Goal: Task Accomplishment & Management: Manage account settings

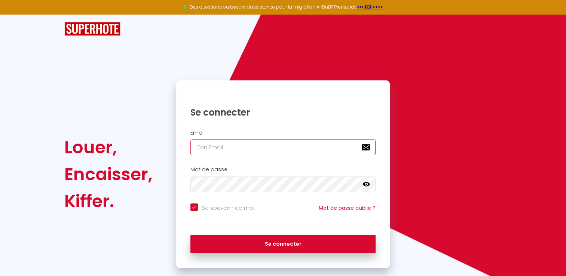
drag, startPoint x: 228, startPoint y: 152, endPoint x: 231, endPoint y: 145, distance: 8.0
click at [230, 148] on input "email" at bounding box center [282, 147] width 185 height 16
type input "f"
checkbox input "true"
type input "fe"
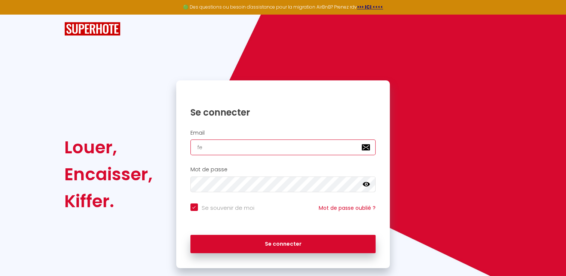
checkbox input "true"
type input "fee"
checkbox input "true"
type input "fees"
checkbox input "true"
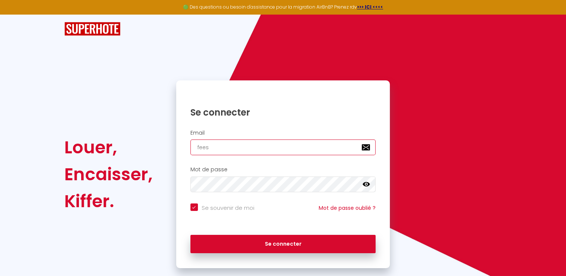
click at [190, 235] on button "Se connecter" at bounding box center [282, 244] width 185 height 19
type input "[EMAIL_ADDRESS][DOMAIN_NAME]"
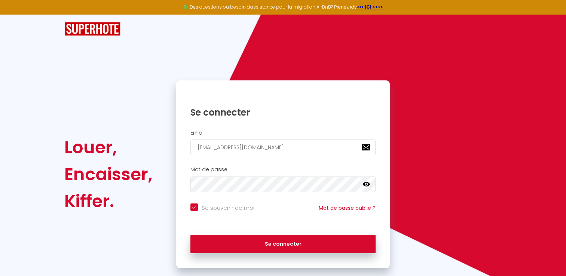
click at [373, 186] on div at bounding box center [282, 184] width 185 height 16
click at [366, 185] on icon at bounding box center [365, 184] width 7 height 7
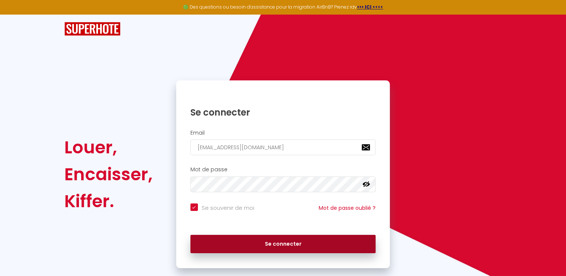
click at [245, 244] on button "Se connecter" at bounding box center [282, 244] width 185 height 19
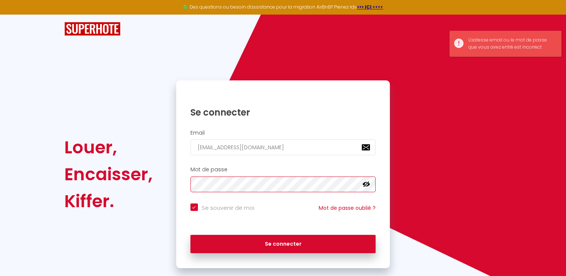
click at [190, 235] on button "Se connecter" at bounding box center [282, 244] width 185 height 19
checkbox input "true"
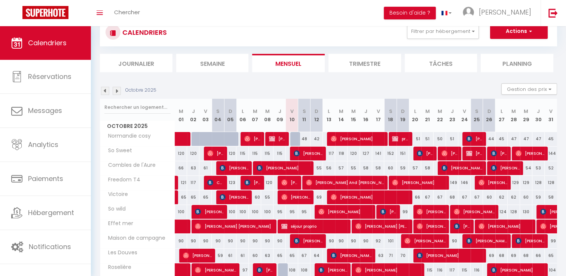
scroll to position [37, 0]
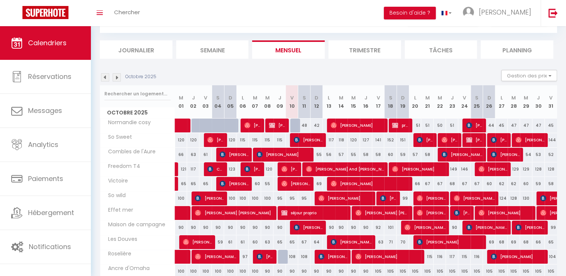
click at [118, 74] on img at bounding box center [117, 77] width 8 height 8
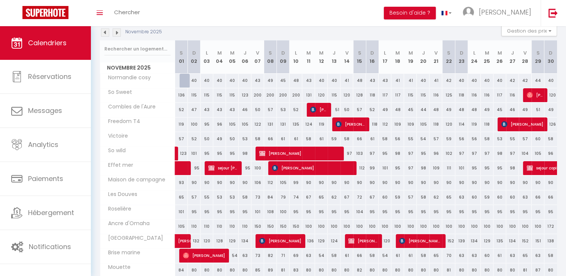
scroll to position [69, 0]
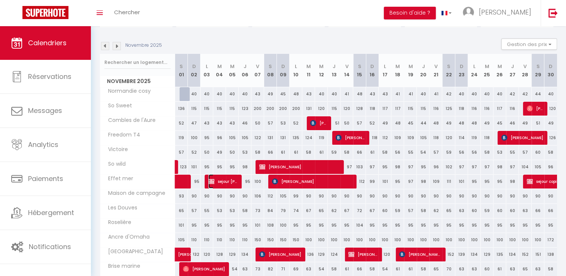
click at [235, 180] on span "sejour [PERSON_NAME]" at bounding box center [223, 181] width 30 height 14
select select "OK"
select select "KO"
select select "0"
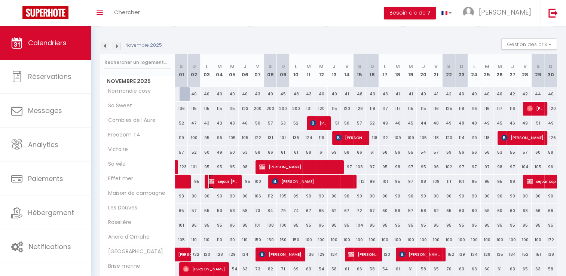
select select "1"
select select
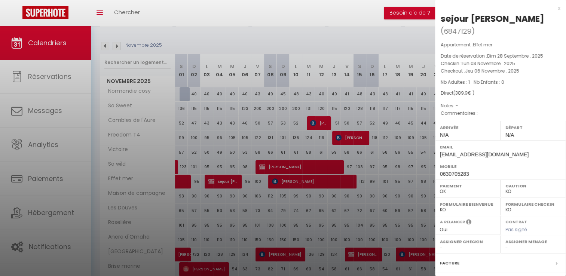
click at [235, 156] on div at bounding box center [283, 138] width 566 height 276
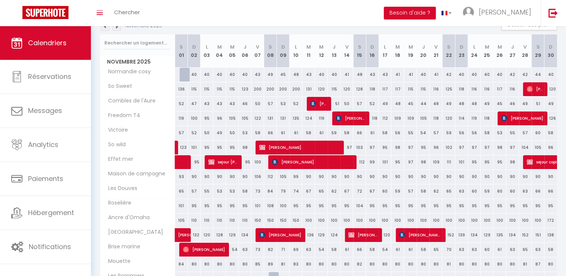
scroll to position [106, 0]
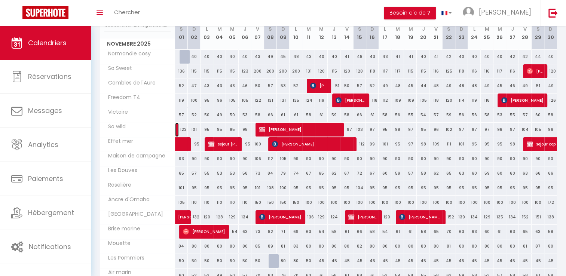
click at [175, 127] on link at bounding box center [177, 130] width 4 height 14
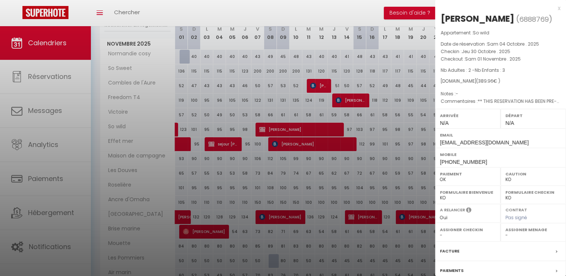
click at [372, 50] on div at bounding box center [283, 138] width 566 height 276
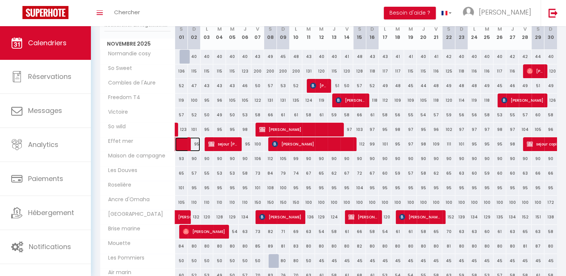
click at [187, 141] on span at bounding box center [191, 144] width 17 height 14
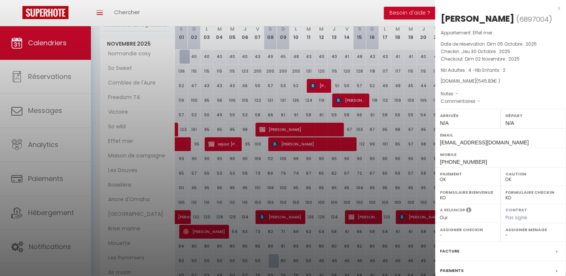
click at [192, 110] on div at bounding box center [283, 138] width 566 height 276
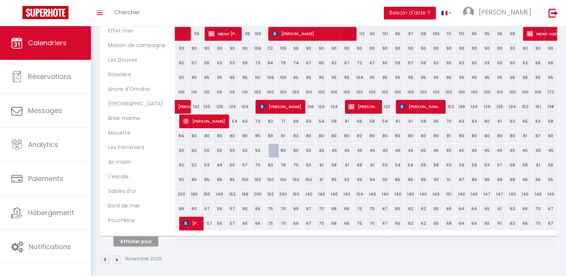
scroll to position [218, 0]
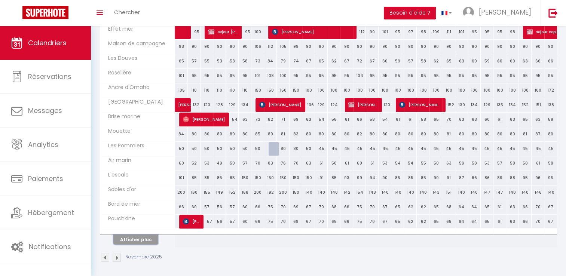
click at [147, 237] on button "Afficher plus" at bounding box center [135, 239] width 45 height 10
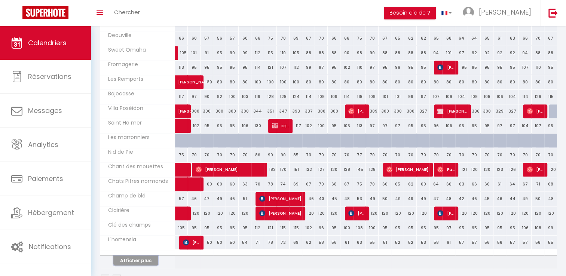
scroll to position [508, 0]
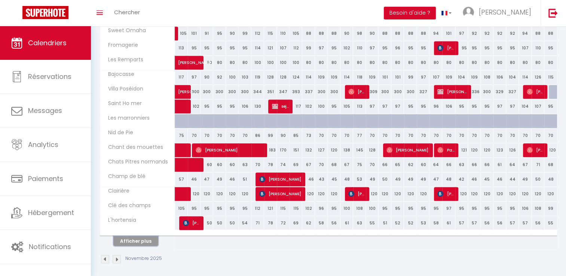
click at [144, 240] on button "Afficher plus" at bounding box center [135, 241] width 45 height 10
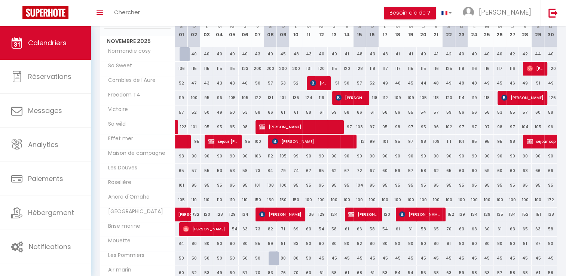
scroll to position [127, 0]
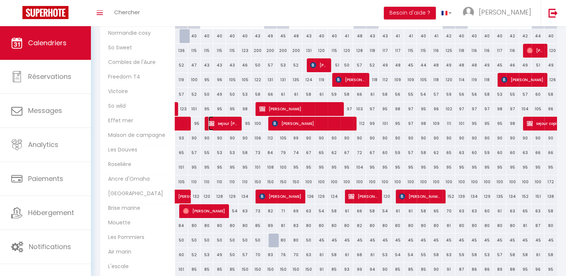
click at [235, 122] on span "sejour [PERSON_NAME]" at bounding box center [223, 123] width 30 height 14
select select "KO"
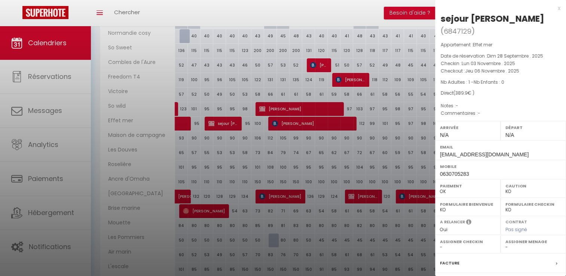
click at [240, 76] on div at bounding box center [283, 138] width 566 height 276
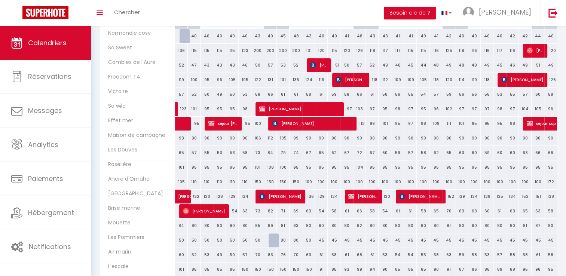
click at [258, 67] on div "50" at bounding box center [257, 65] width 13 height 14
type input "50"
type input "Ven 07 Novembre 2025"
type input "Sam 08 Novembre 2025"
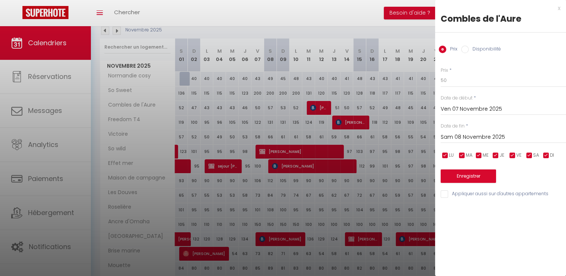
scroll to position [52, 0]
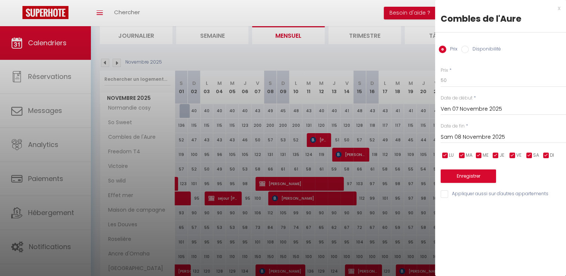
click at [258, 67] on div at bounding box center [283, 138] width 566 height 276
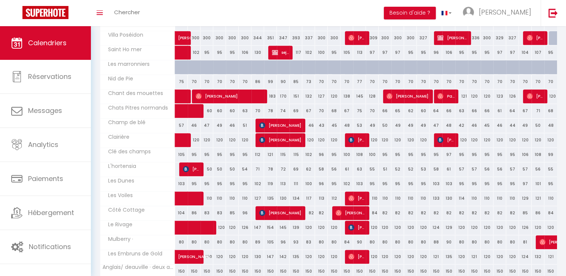
scroll to position [575, 0]
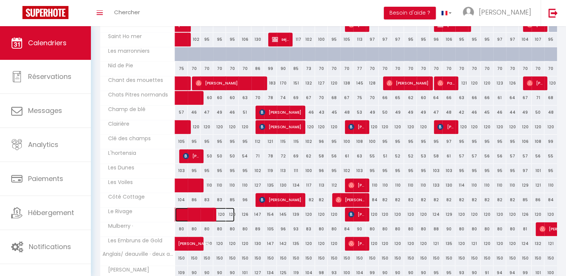
click at [215, 207] on span at bounding box center [209, 214] width 52 height 14
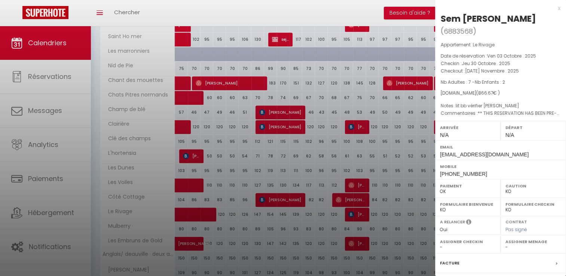
click at [226, 195] on div at bounding box center [283, 138] width 566 height 276
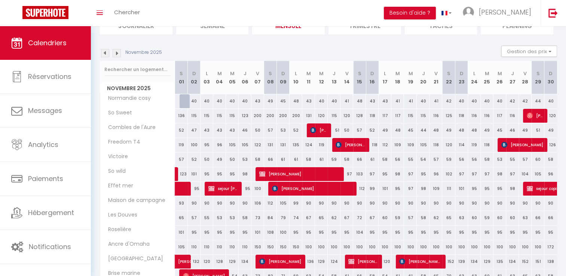
scroll to position [75, 0]
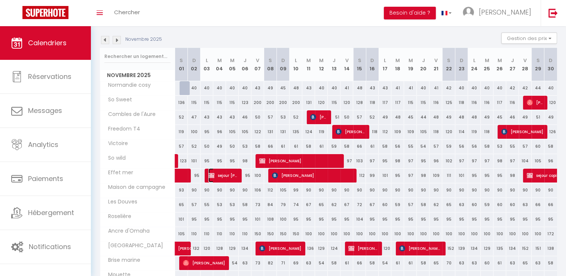
click at [232, 176] on span "sejour [PERSON_NAME]" at bounding box center [223, 175] width 30 height 14
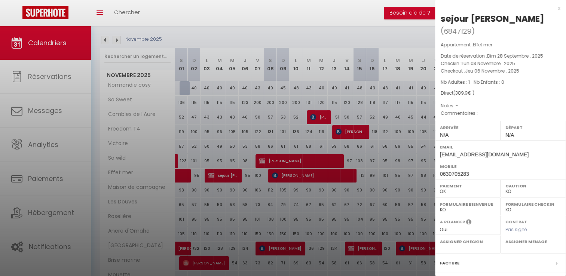
click at [233, 176] on div at bounding box center [283, 138] width 566 height 276
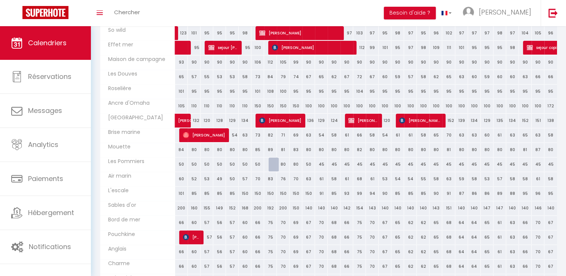
scroll to position [224, 0]
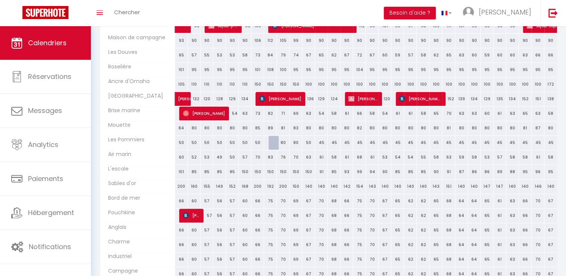
click at [227, 112] on div "54" at bounding box center [232, 114] width 13 height 14
type input "54"
type input "Mer 05 Novembre 2025"
type input "Jeu 06 Novembre 2025"
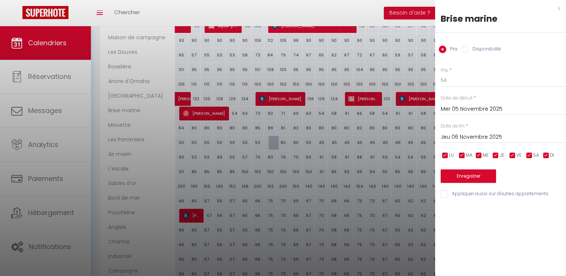
click at [221, 108] on div at bounding box center [283, 138] width 566 height 276
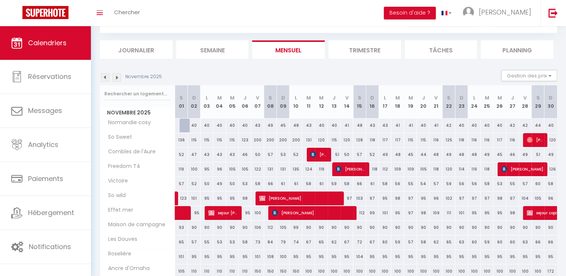
scroll to position [75, 0]
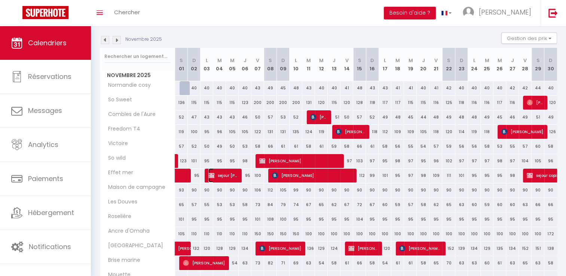
click at [237, 178] on span "sejour [PERSON_NAME]" at bounding box center [223, 175] width 30 height 14
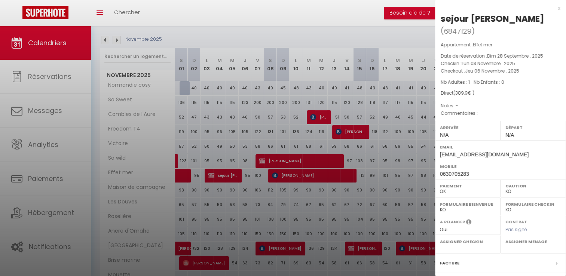
drag, startPoint x: 239, startPoint y: 128, endPoint x: 239, endPoint y: 99, distance: 29.2
click at [239, 127] on div at bounding box center [283, 138] width 566 height 276
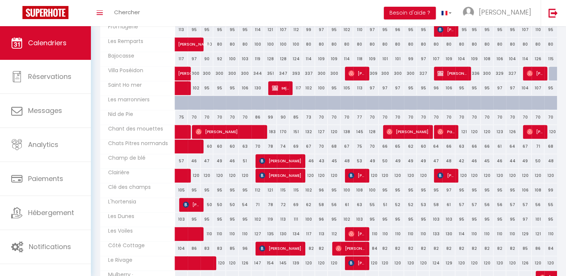
scroll to position [538, 0]
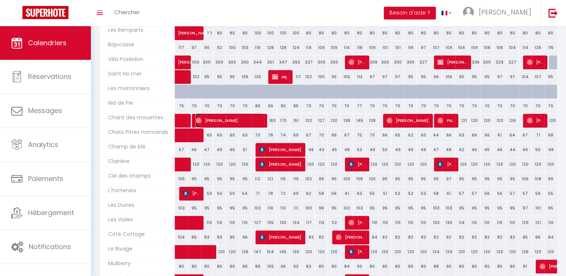
click at [258, 119] on span "[PERSON_NAME]" at bounding box center [229, 120] width 68 height 14
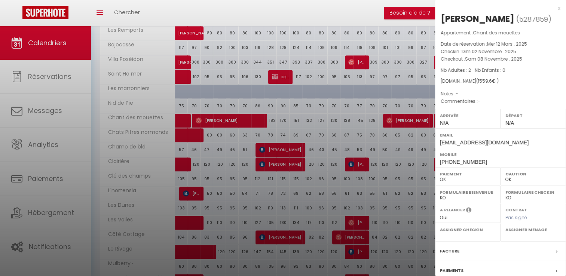
click at [314, 103] on div at bounding box center [283, 138] width 566 height 276
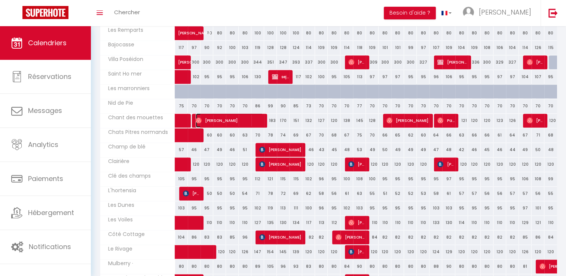
click at [255, 117] on span "[PERSON_NAME]" at bounding box center [229, 120] width 68 height 14
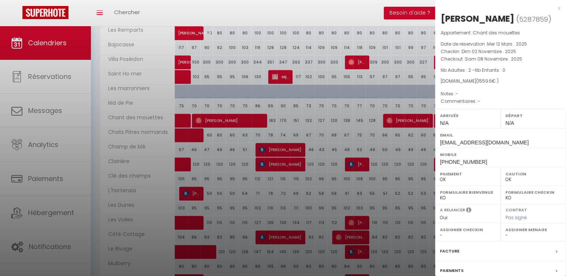
click at [312, 108] on div at bounding box center [283, 138] width 566 height 276
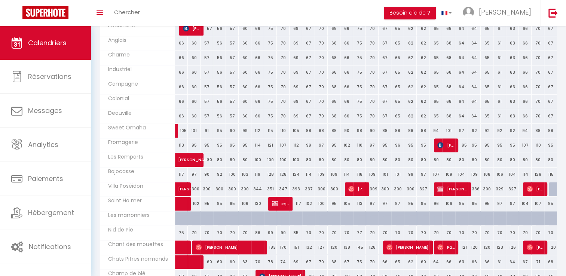
scroll to position [449, 0]
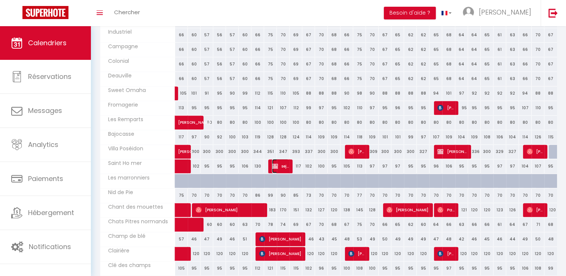
click at [279, 162] on span "sejour proprietaire" at bounding box center [280, 166] width 17 height 14
select select "KO"
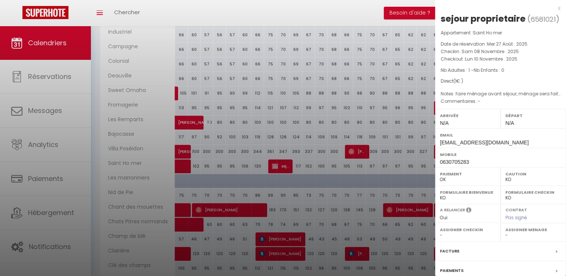
click at [287, 147] on div at bounding box center [283, 138] width 566 height 276
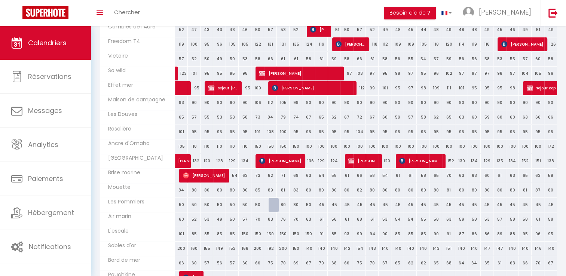
scroll to position [187, 0]
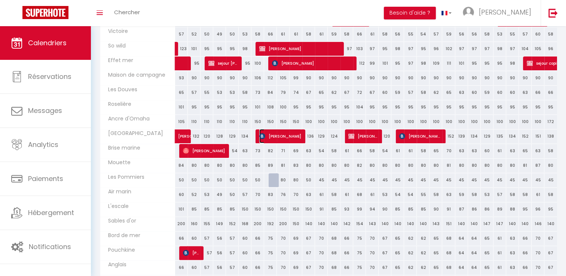
click at [299, 139] on span "[PERSON_NAME]" at bounding box center [280, 136] width 42 height 14
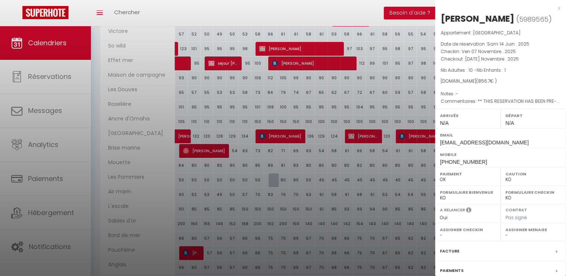
click at [308, 125] on div at bounding box center [283, 138] width 566 height 276
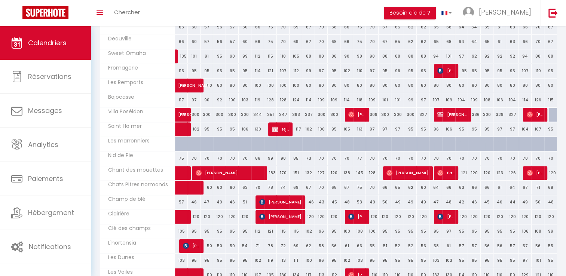
scroll to position [486, 0]
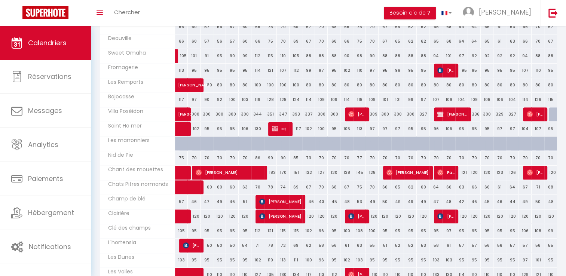
click at [289, 130] on div "117" at bounding box center [295, 129] width 13 height 14
type input "117"
type input "Lun 10 Novembre 2025"
type input "[DATE] Novembre 2025"
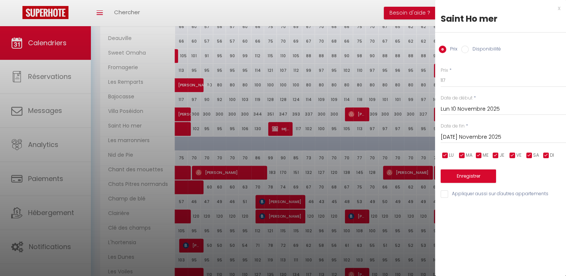
click at [296, 127] on div at bounding box center [283, 138] width 566 height 276
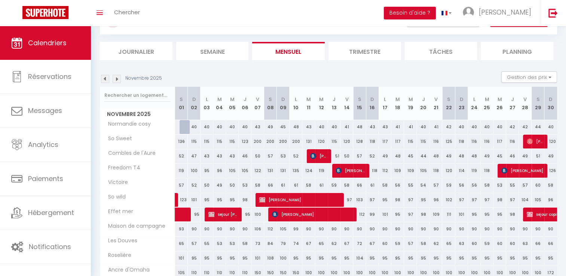
scroll to position [75, 0]
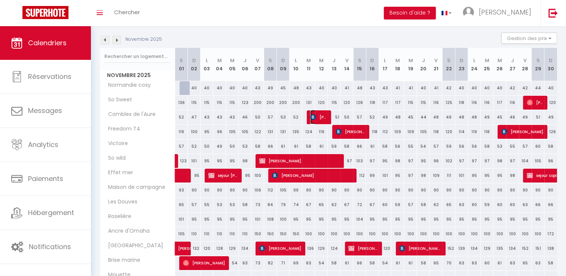
click at [311, 116] on img at bounding box center [313, 117] width 6 height 6
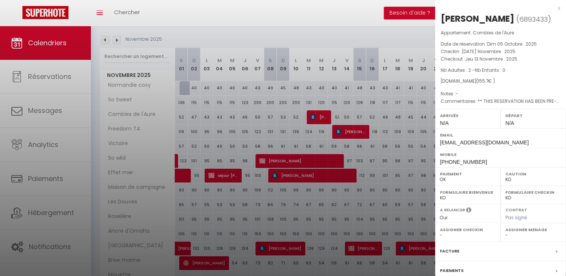
click at [305, 110] on div at bounding box center [283, 138] width 566 height 276
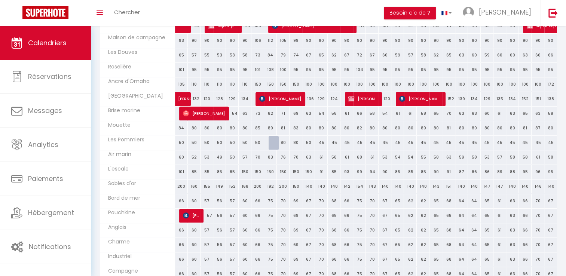
scroll to position [187, 0]
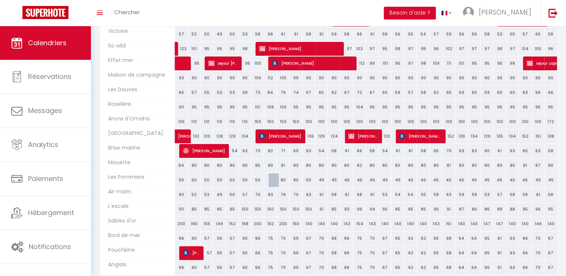
click at [302, 133] on div "136" at bounding box center [308, 136] width 13 height 14
type input "136"
type input "[DATE] Novembre 2025"
type input "Mer 12 Novembre 2025"
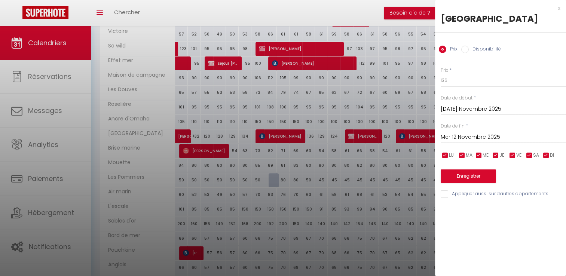
click at [293, 56] on div at bounding box center [283, 138] width 566 height 276
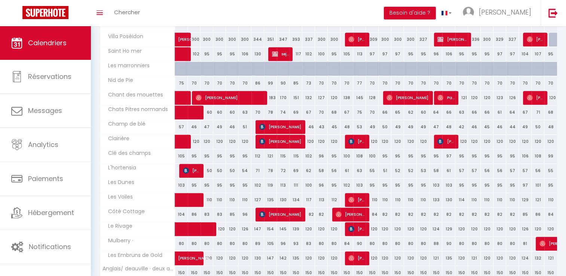
scroll to position [598, 0]
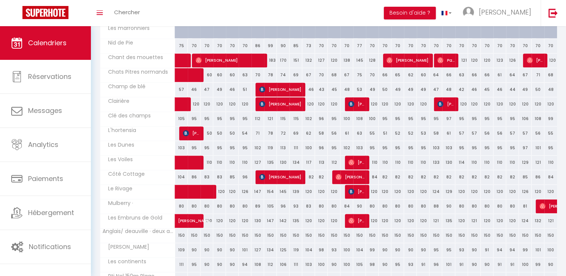
click at [304, 87] on div "46" at bounding box center [308, 90] width 13 height 14
type input "46"
type input "[DATE] Novembre 2025"
type input "Mer 12 Novembre 2025"
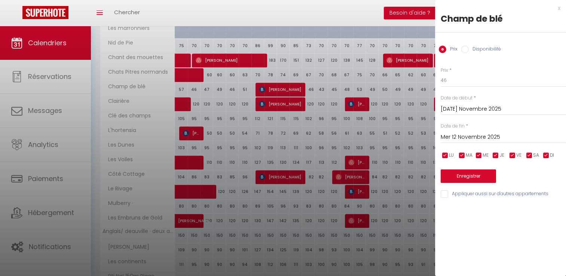
click at [292, 105] on div at bounding box center [283, 138] width 566 height 276
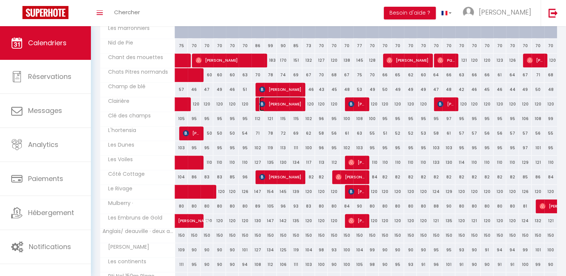
click at [300, 104] on span "[PERSON_NAME]" at bounding box center [280, 104] width 42 height 14
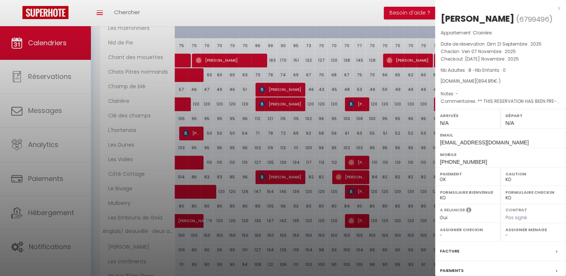
click at [311, 88] on div at bounding box center [283, 138] width 566 height 276
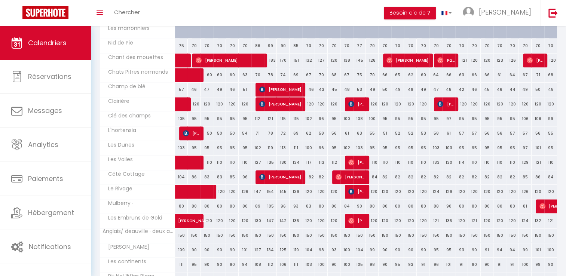
scroll to position [635, 0]
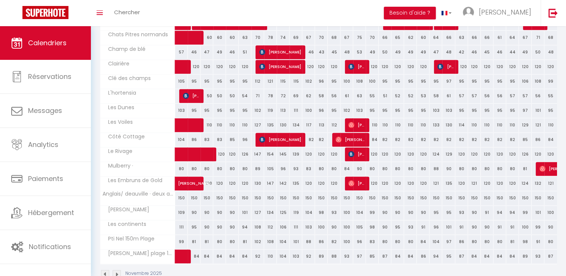
click at [303, 135] on div "82" at bounding box center [308, 140] width 13 height 14
type input "82"
type input "[DATE] Novembre 2025"
type input "Mer 12 Novembre 2025"
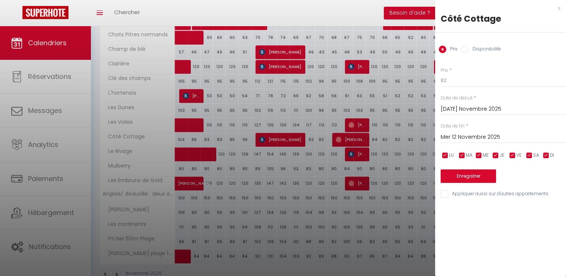
click at [311, 127] on div at bounding box center [283, 138] width 566 height 276
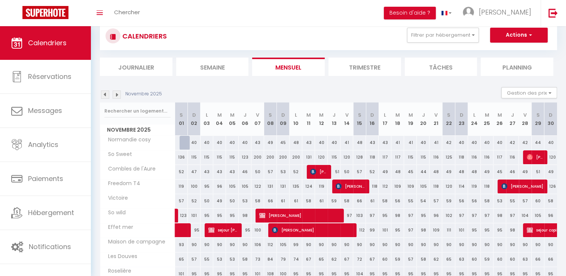
scroll to position [37, 0]
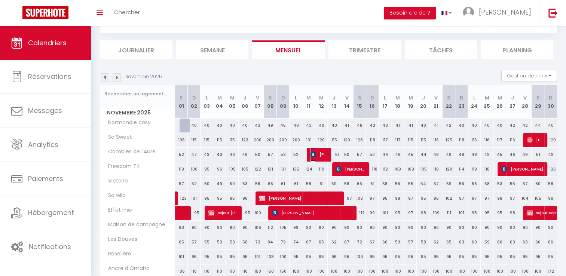
click at [326, 153] on span "[PERSON_NAME]" at bounding box center [318, 154] width 17 height 14
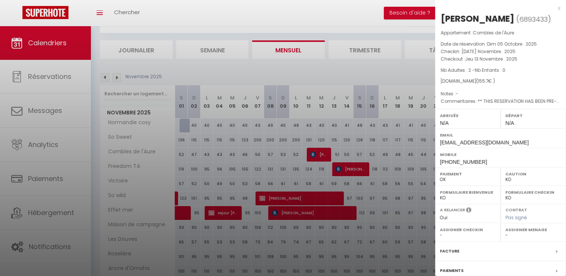
click at [323, 151] on div at bounding box center [283, 138] width 566 height 276
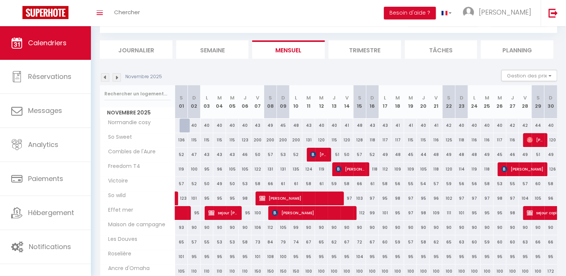
click at [329, 152] on div "51" at bounding box center [333, 155] width 13 height 14
type input "51"
type input "Jeu 13 Novembre 2025"
type input "Ven 14 Novembre 2025"
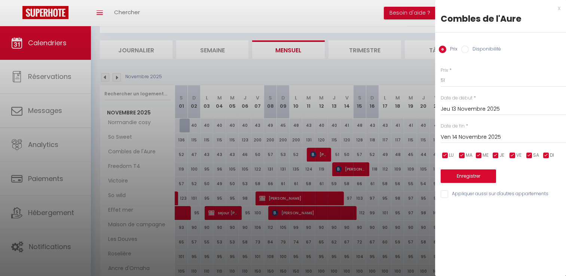
click at [330, 77] on div at bounding box center [283, 138] width 566 height 276
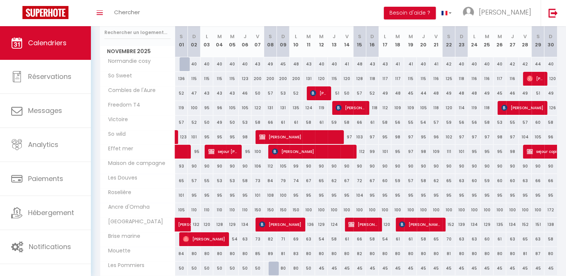
scroll to position [112, 0]
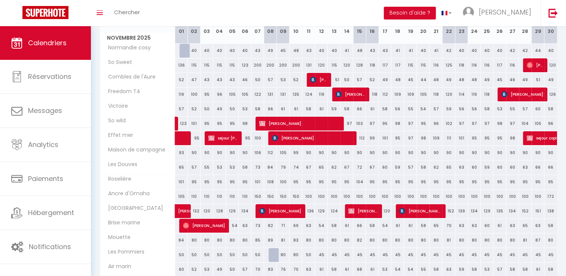
click at [343, 125] on div "97" at bounding box center [346, 124] width 13 height 14
type input "97"
type input "Ven 14 Novembre 2025"
type input "[PERSON_NAME] 15 Novembre 2025"
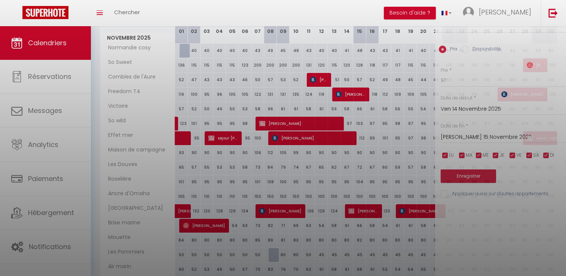
click at [341, 125] on div at bounding box center [283, 138] width 566 height 276
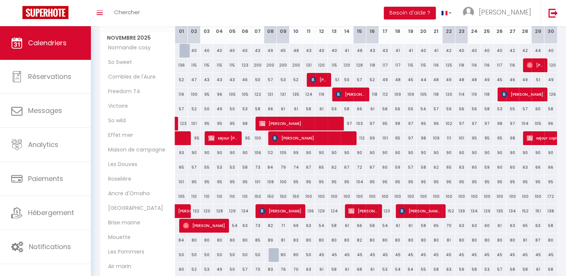
click at [341, 125] on div "97" at bounding box center [346, 124] width 13 height 14
type input "97"
type input "Ven 14 Novembre 2025"
type input "[PERSON_NAME] 15 Novembre 2025"
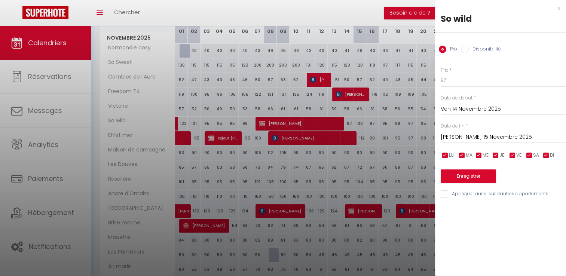
click at [352, 35] on div at bounding box center [283, 138] width 566 height 276
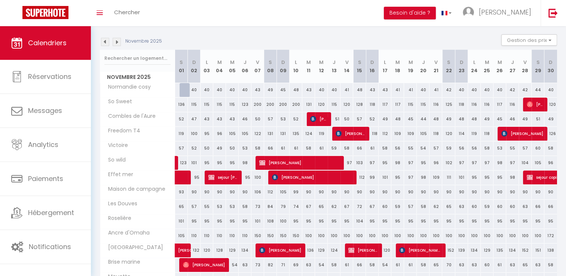
scroll to position [75, 0]
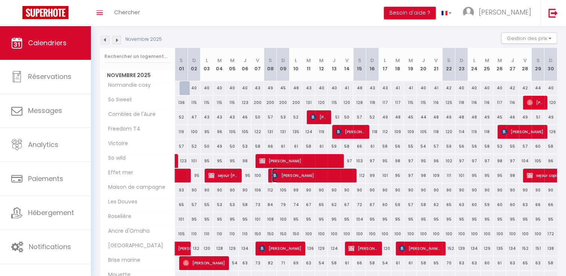
click at [351, 170] on span "[PERSON_NAME]" at bounding box center [312, 175] width 80 height 14
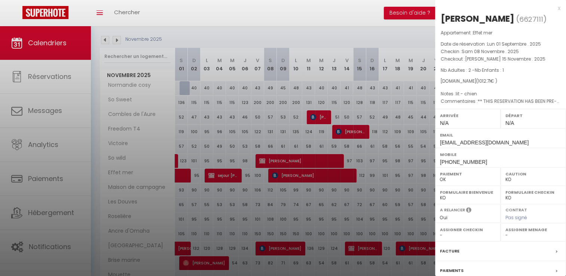
click at [488, 26] on div "[PERSON_NAME] ( 6627111 ) Appartement : Effet mer Date de réservation : Lun 01 …" at bounding box center [500, 175] width 131 height 324
click at [357, 47] on div at bounding box center [283, 138] width 566 height 276
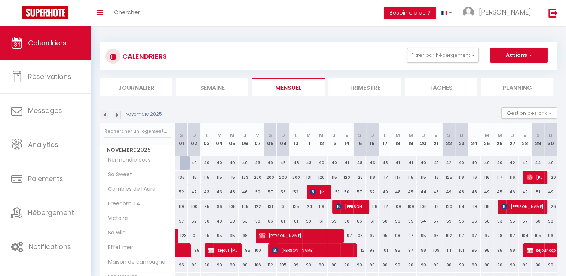
scroll to position [37, 0]
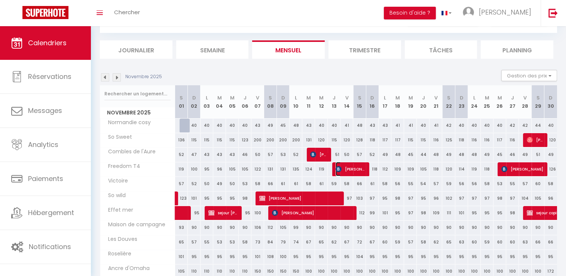
click at [362, 173] on span "[PERSON_NAME]" at bounding box center [350, 169] width 30 height 14
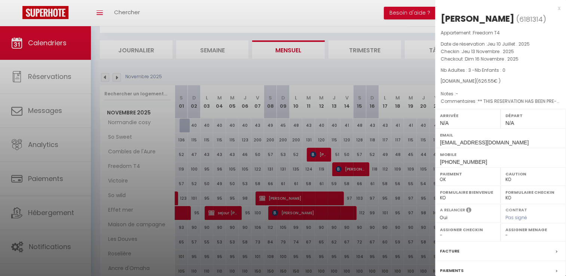
click at [347, 129] on div at bounding box center [283, 138] width 566 height 276
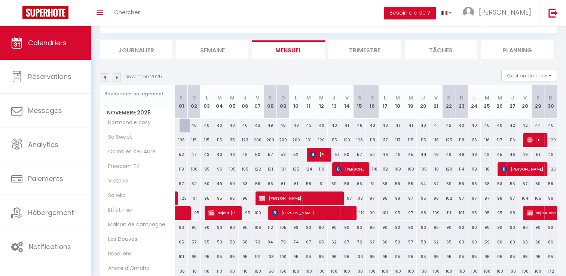
click at [365, 164] on div "118" at bounding box center [371, 169] width 13 height 14
type input "118"
type input "Dim 16 Novembre 2025"
type input "Lun 17 Novembre 2025"
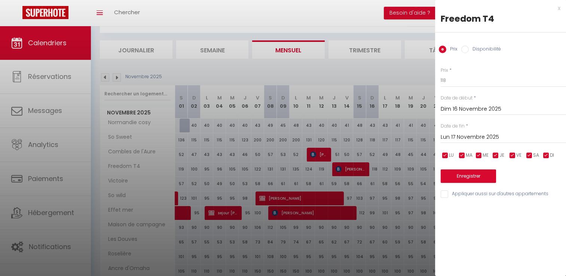
click at [379, 176] on div at bounding box center [283, 138] width 566 height 276
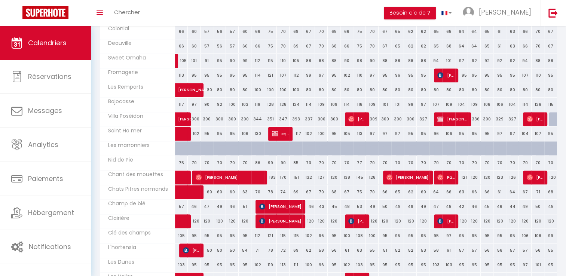
scroll to position [486, 0]
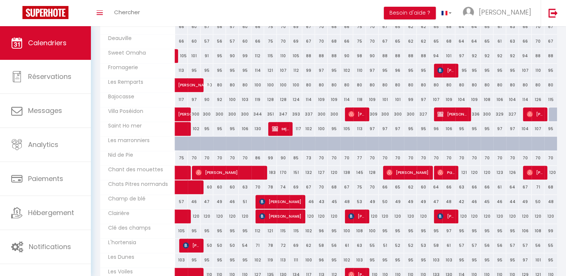
click at [367, 113] on div "309" at bounding box center [372, 114] width 13 height 14
type input "309"
type input "Dim 16 Novembre 2025"
type input "Lun 17 Novembre 2025"
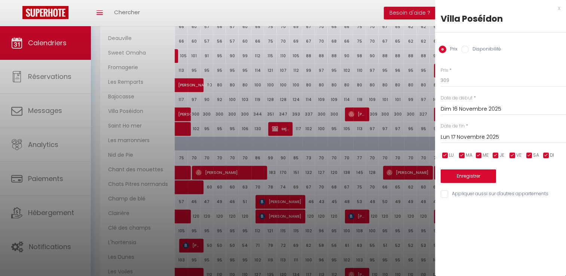
click at [362, 117] on div at bounding box center [283, 138] width 566 height 276
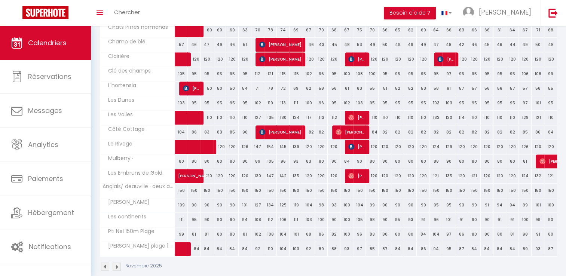
scroll to position [650, 0]
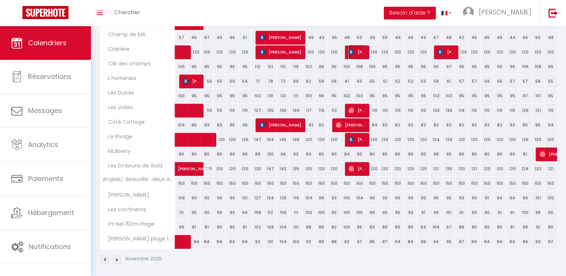
click at [357, 45] on span "[PERSON_NAME]" at bounding box center [356, 52] width 17 height 14
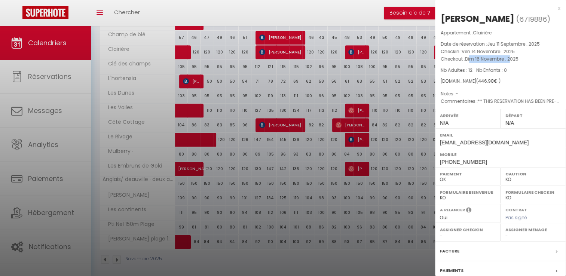
drag, startPoint x: 474, startPoint y: 56, endPoint x: 510, endPoint y: 56, distance: 35.9
click at [510, 56] on span "Dim 16 Novembre . 2025" at bounding box center [491, 59] width 53 height 6
click at [475, 39] on div "Appartement : Clairière Date de réservation : Jeu 11 Septembre . 2025 Checkin :…" at bounding box center [500, 67] width 131 height 76
click at [360, 52] on div at bounding box center [283, 138] width 566 height 276
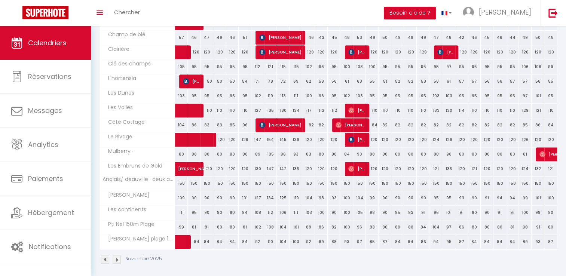
scroll to position [613, 0]
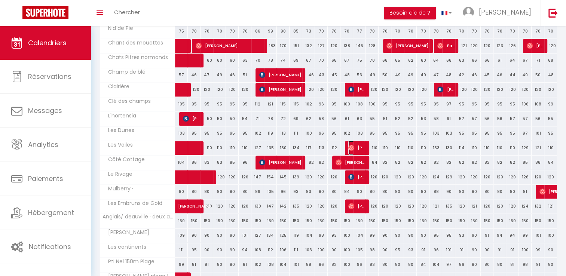
click at [363, 145] on span "[PERSON_NAME]" at bounding box center [356, 148] width 17 height 14
select select "OK"
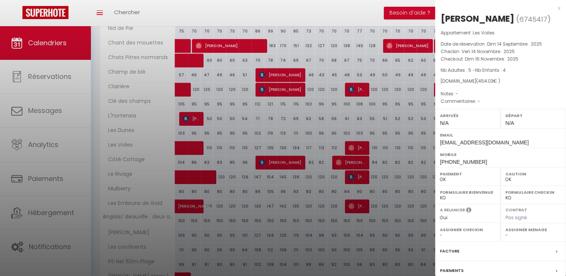
click at [362, 160] on div at bounding box center [283, 138] width 566 height 276
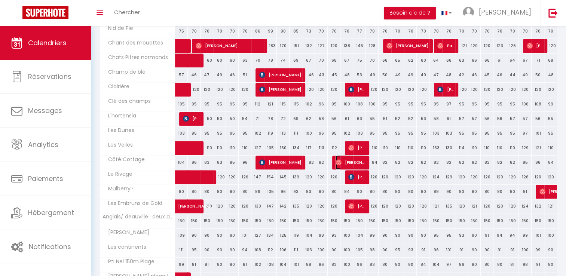
click at [362, 160] on span "[PERSON_NAME]" at bounding box center [350, 162] width 30 height 14
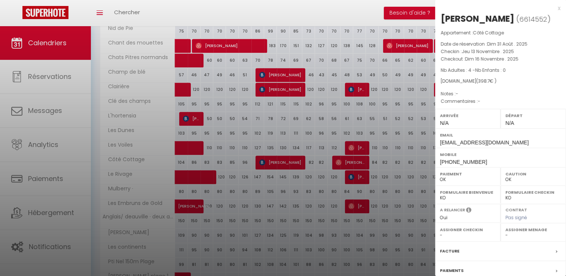
click at [366, 170] on div at bounding box center [283, 138] width 566 height 276
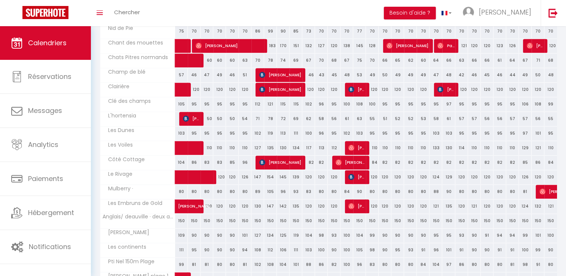
click at [365, 174] on div "120" at bounding box center [371, 177] width 13 height 14
type input "120"
type input "Dim 16 Novembre 2025"
type input "Lun 17 Novembre 2025"
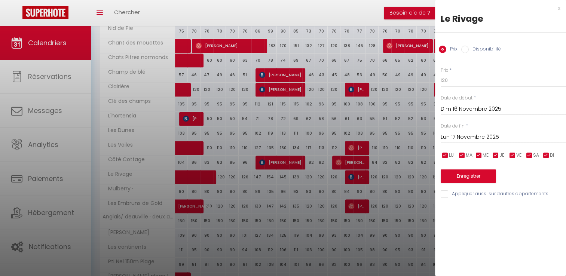
click at [358, 200] on div at bounding box center [283, 138] width 566 height 276
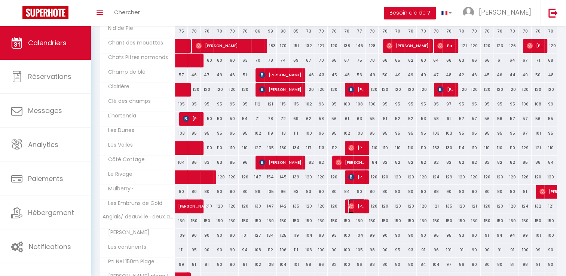
click at [357, 203] on span "[PERSON_NAME]" at bounding box center [356, 206] width 17 height 14
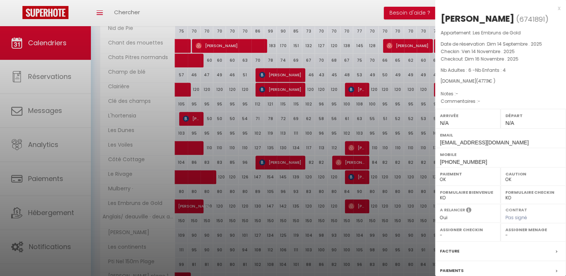
click at [357, 203] on div at bounding box center [283, 138] width 566 height 276
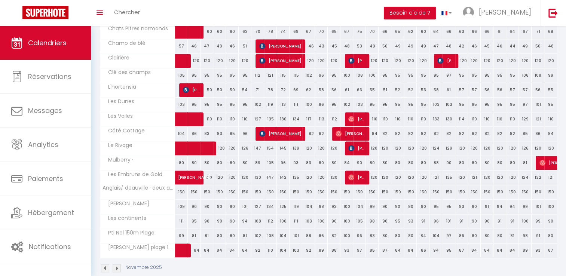
scroll to position [650, 0]
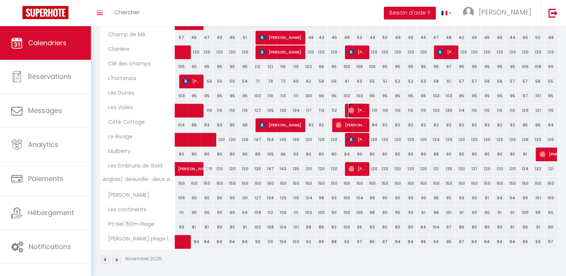
click at [363, 111] on span "[PERSON_NAME]" at bounding box center [356, 110] width 17 height 14
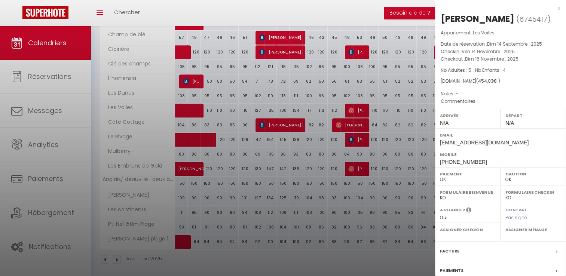
drag, startPoint x: 364, startPoint y: 118, endPoint x: 361, endPoint y: 122, distance: 4.5
click at [364, 118] on div at bounding box center [283, 138] width 566 height 276
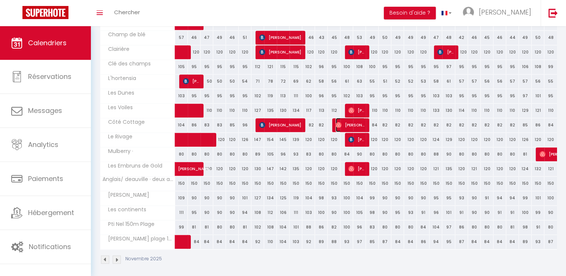
click at [361, 122] on span "[PERSON_NAME]" at bounding box center [350, 125] width 30 height 14
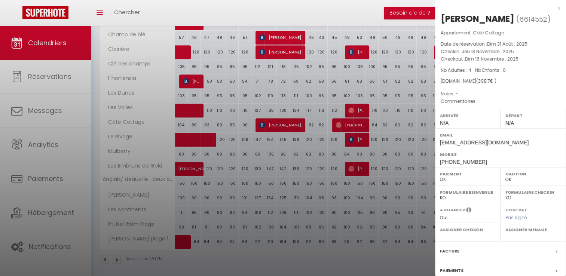
click at [363, 136] on div at bounding box center [283, 138] width 566 height 276
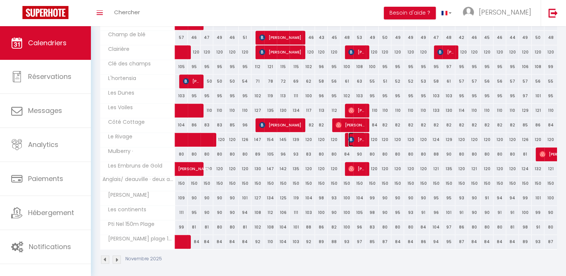
click at [363, 137] on span "[PERSON_NAME]" at bounding box center [356, 139] width 17 height 14
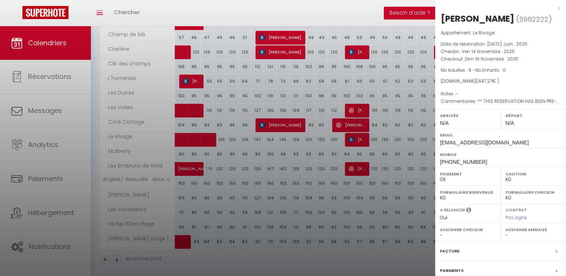
click at [338, 111] on div at bounding box center [283, 138] width 566 height 276
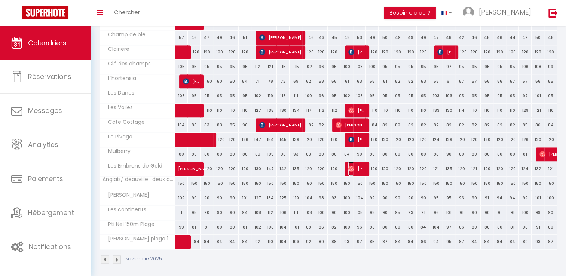
click at [364, 167] on span "[PERSON_NAME]" at bounding box center [356, 168] width 17 height 14
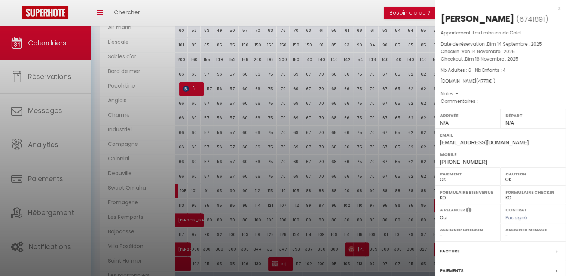
click at [335, 116] on div at bounding box center [283, 138] width 566 height 276
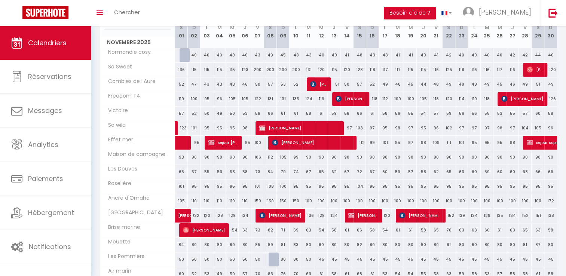
scroll to position [112, 0]
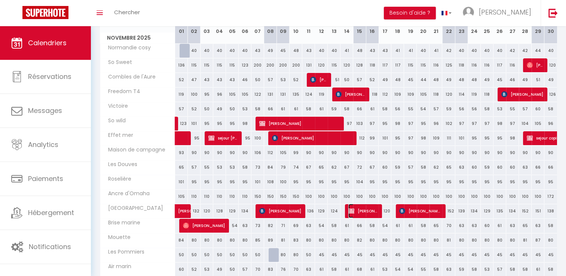
click at [377, 208] on span "[PERSON_NAME]" at bounding box center [363, 211] width 30 height 14
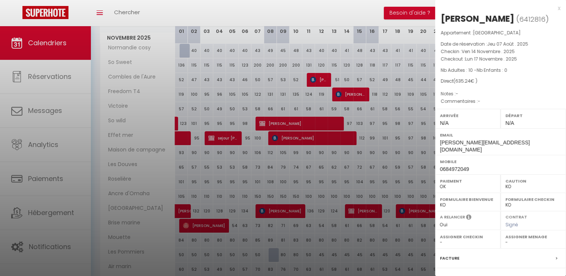
click at [305, 80] on div at bounding box center [283, 138] width 566 height 276
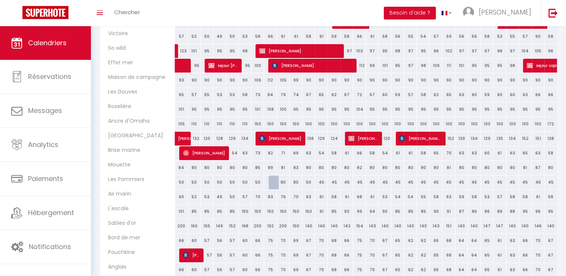
scroll to position [201, 0]
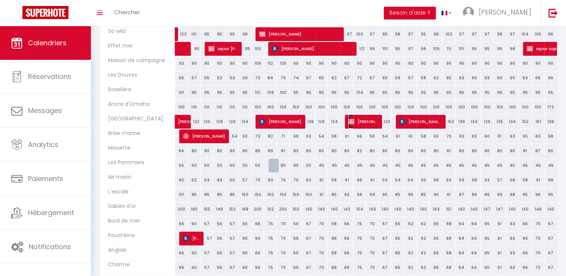
click at [372, 122] on span "[PERSON_NAME]" at bounding box center [363, 121] width 30 height 14
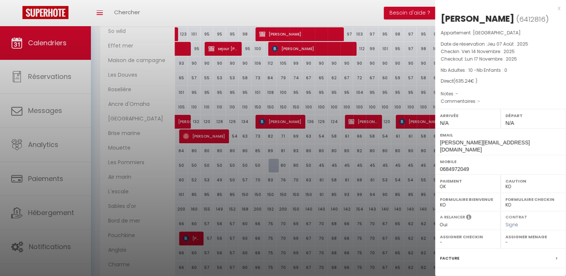
click at [384, 144] on div at bounding box center [283, 138] width 566 height 276
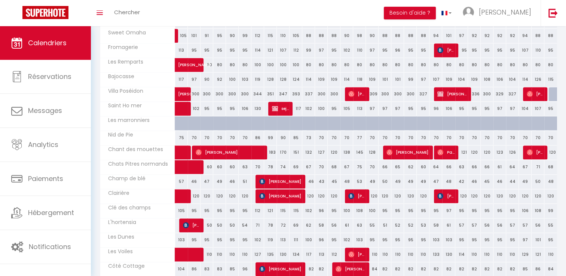
scroll to position [523, 0]
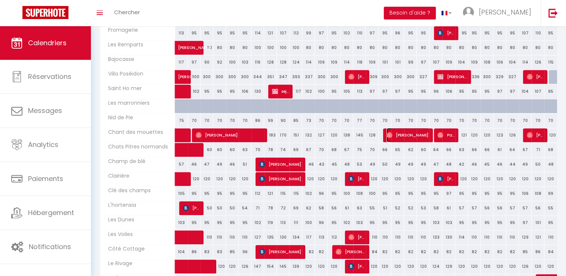
click at [427, 135] on span "[PERSON_NAME]" at bounding box center [407, 135] width 42 height 14
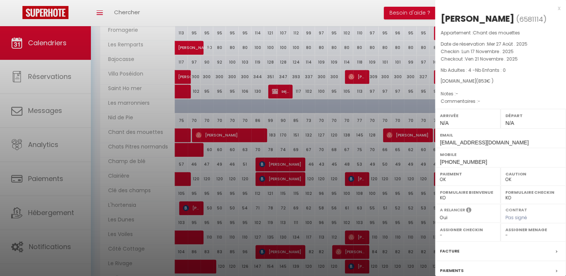
click at [392, 66] on div at bounding box center [283, 138] width 566 height 276
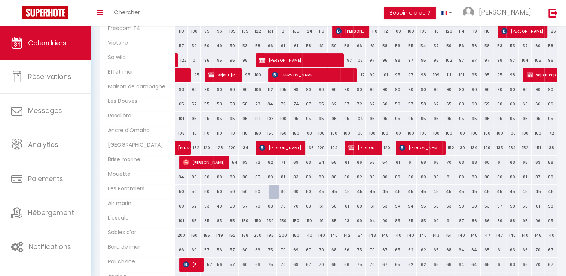
scroll to position [150, 0]
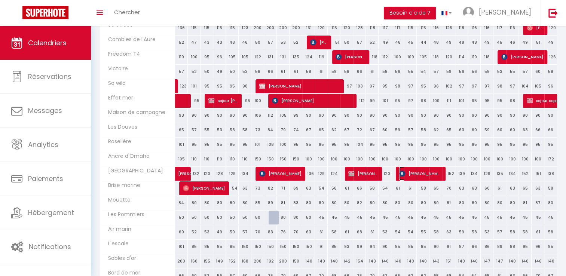
click at [441, 170] on span "[PERSON_NAME] [PERSON_NAME]" at bounding box center [420, 173] width 42 height 14
select select "KO"
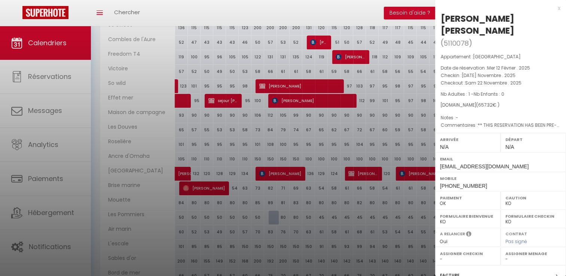
click at [420, 114] on div at bounding box center [283, 138] width 566 height 276
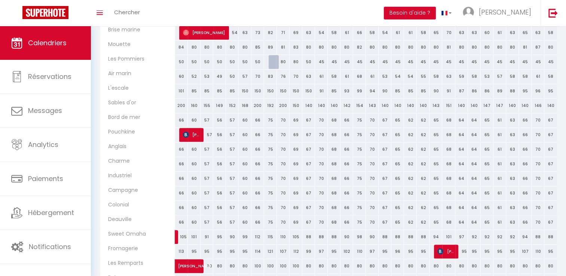
scroll to position [374, 0]
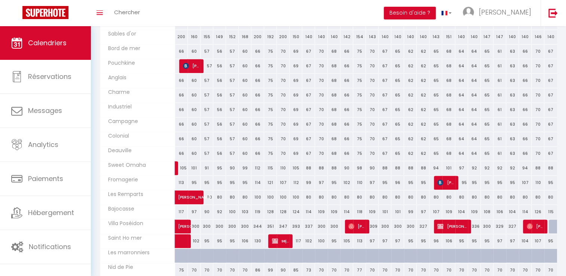
click at [458, 179] on div "95" at bounding box center [461, 183] width 13 height 14
type input "95"
type input "Dim 23 Novembre 2025"
type input "Lun 24 Novembre 2025"
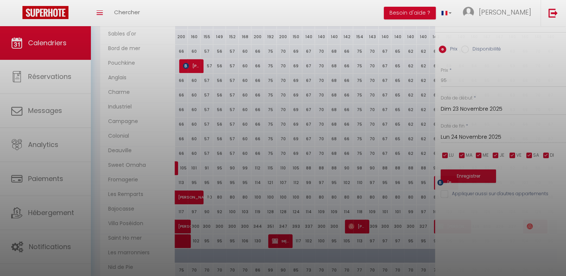
click at [455, 179] on div at bounding box center [283, 138] width 566 height 276
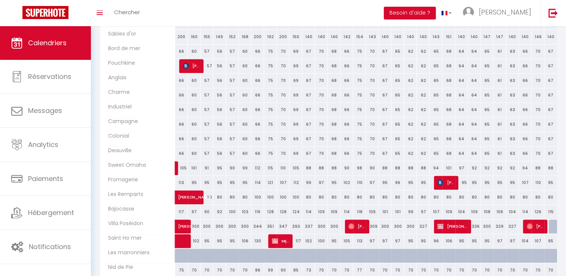
click at [455, 179] on div "95" at bounding box center [461, 183] width 13 height 14
type input "95"
type input "Dim 23 Novembre 2025"
type input "Lun 24 Novembre 2025"
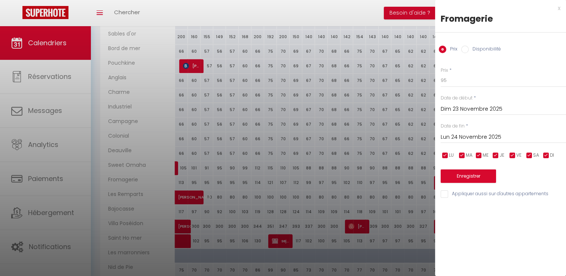
click at [389, 117] on div at bounding box center [283, 138] width 566 height 276
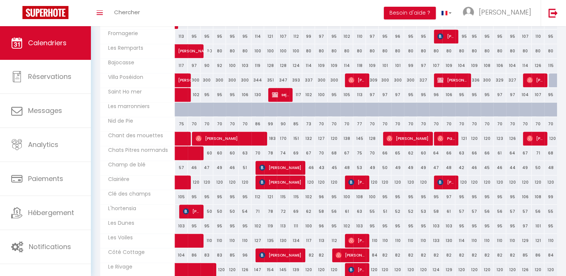
scroll to position [523, 0]
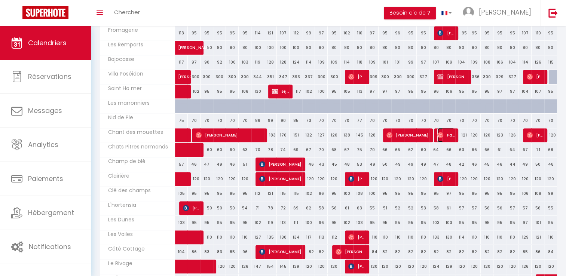
click at [452, 134] on span "PamyLove TheDiva" at bounding box center [445, 135] width 17 height 14
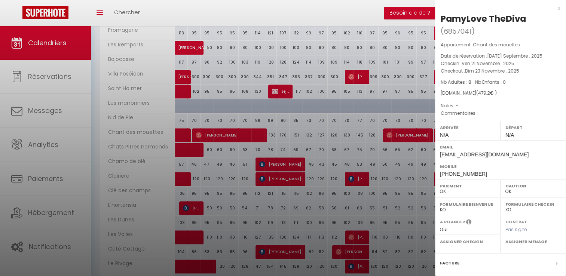
click at [178, 129] on div at bounding box center [283, 138] width 566 height 276
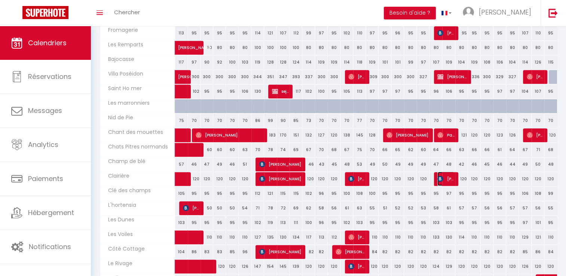
click at [452, 177] on span "[PERSON_NAME] drougmaguet" at bounding box center [445, 179] width 17 height 14
select select "KO"
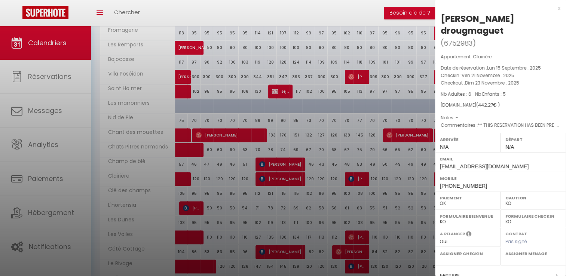
click at [420, 166] on div at bounding box center [283, 138] width 566 height 276
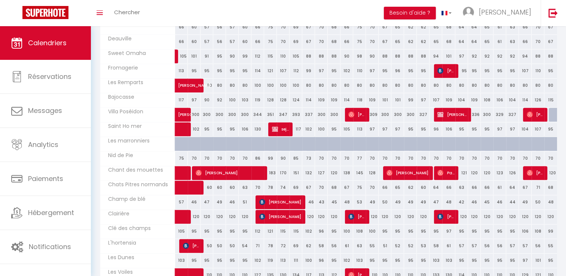
scroll to position [449, 0]
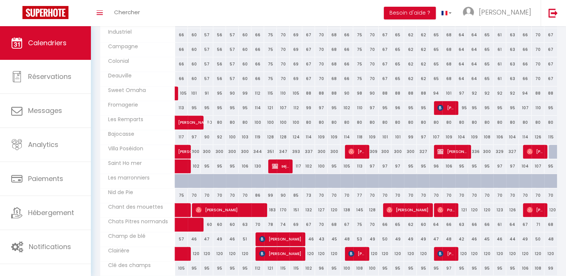
drag, startPoint x: 469, startPoint y: 156, endPoint x: 464, endPoint y: 154, distance: 5.0
click at [469, 156] on div "336" at bounding box center [474, 152] width 13 height 14
type input "336"
type input "Lun 24 Novembre 2025"
type input "[DATE] Novembre 2025"
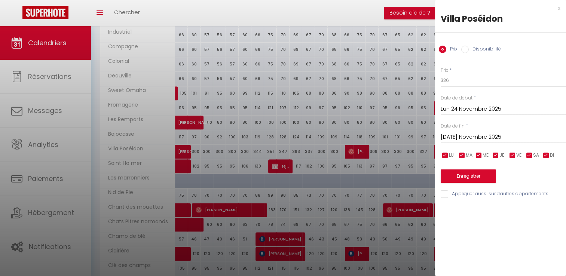
click at [368, 156] on div at bounding box center [283, 138] width 566 height 276
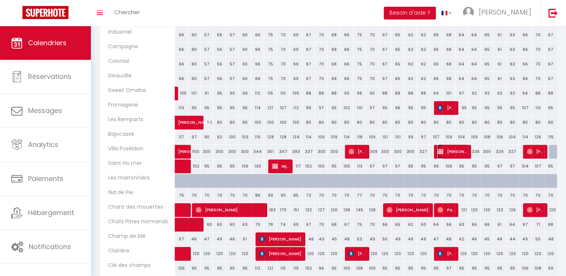
click at [463, 147] on span "[PERSON_NAME]" at bounding box center [452, 151] width 30 height 14
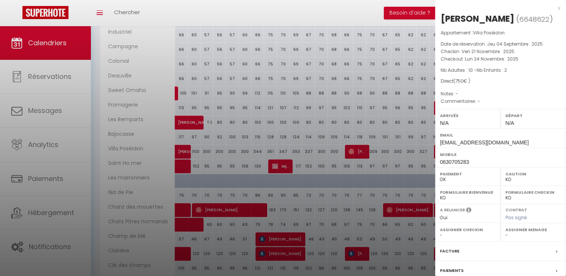
click at [381, 138] on div at bounding box center [283, 138] width 566 height 276
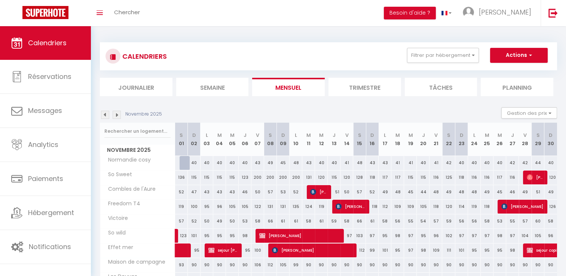
scroll to position [0, 0]
click at [542, 177] on span "[PERSON_NAME]--Rabouin" at bounding box center [534, 177] width 17 height 14
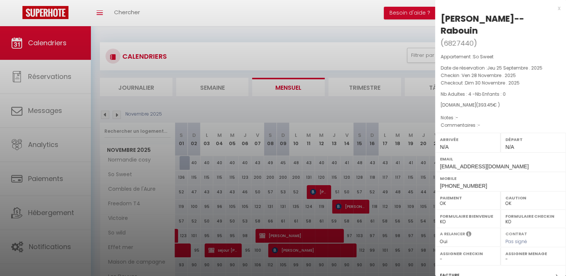
click at [441, 120] on p "Notes : -" at bounding box center [500, 117] width 120 height 7
drag, startPoint x: 423, startPoint y: 118, endPoint x: 543, endPoint y: 183, distance: 136.3
click at [423, 120] on div at bounding box center [283, 138] width 566 height 276
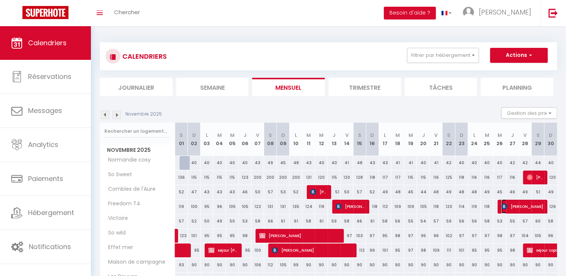
click at [539, 204] on span "[PERSON_NAME]" at bounding box center [522, 206] width 42 height 14
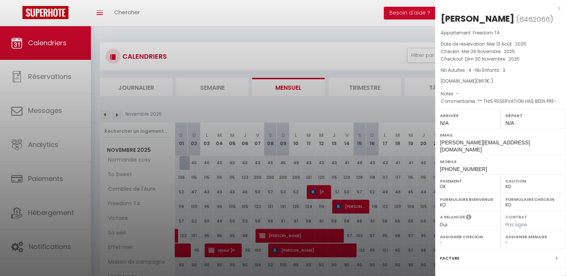
drag, startPoint x: 412, startPoint y: 175, endPoint x: 537, endPoint y: 195, distance: 126.1
click at [413, 177] on div at bounding box center [283, 138] width 566 height 276
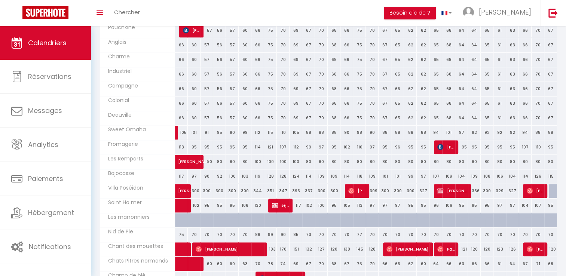
scroll to position [449, 0]
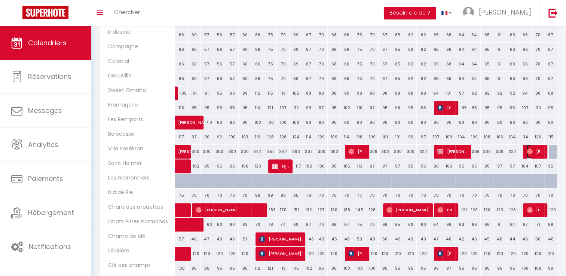
click at [543, 152] on span "[PERSON_NAME]" at bounding box center [534, 151] width 17 height 14
select select "OK"
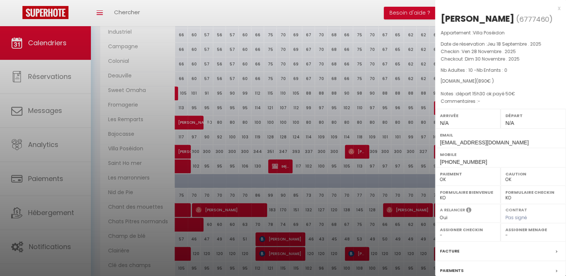
drag, startPoint x: 398, startPoint y: 147, endPoint x: 461, endPoint y: 158, distance: 62.9
click at [399, 147] on div at bounding box center [283, 138] width 566 height 276
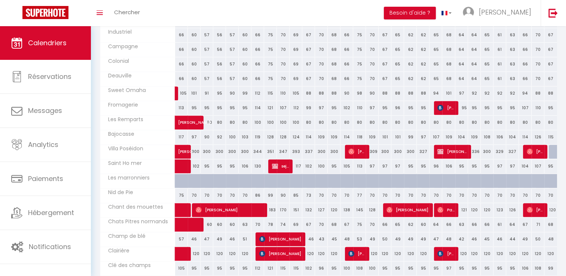
click at [545, 208] on div "120" at bounding box center [550, 210] width 13 height 14
type input "120"
type input "Dim 30 Novembre 2025"
type input "Lun 01 Décembre 2025"
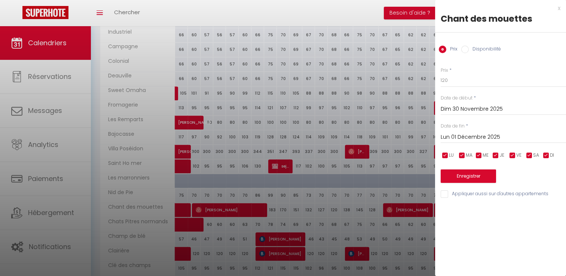
click at [404, 153] on div at bounding box center [283, 138] width 566 height 276
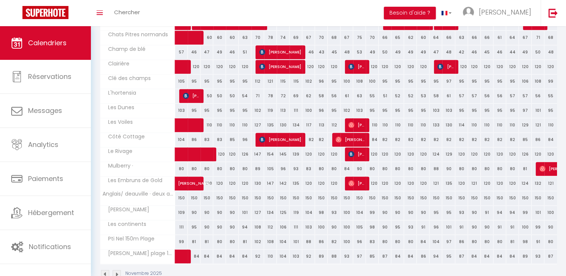
scroll to position [650, 0]
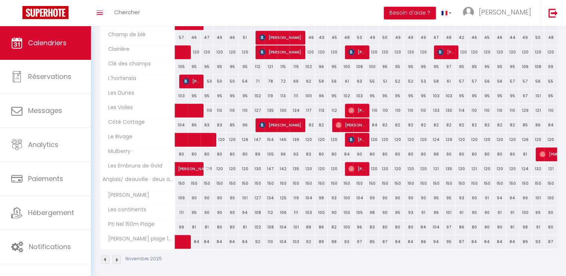
drag, startPoint x: 17, startPoint y: 66, endPoint x: 329, endPoint y: 264, distance: 369.2
click at [329, 264] on div "Novembre 2025" at bounding box center [328, 260] width 457 height 22
